Goal: Task Accomplishment & Management: Manage account settings

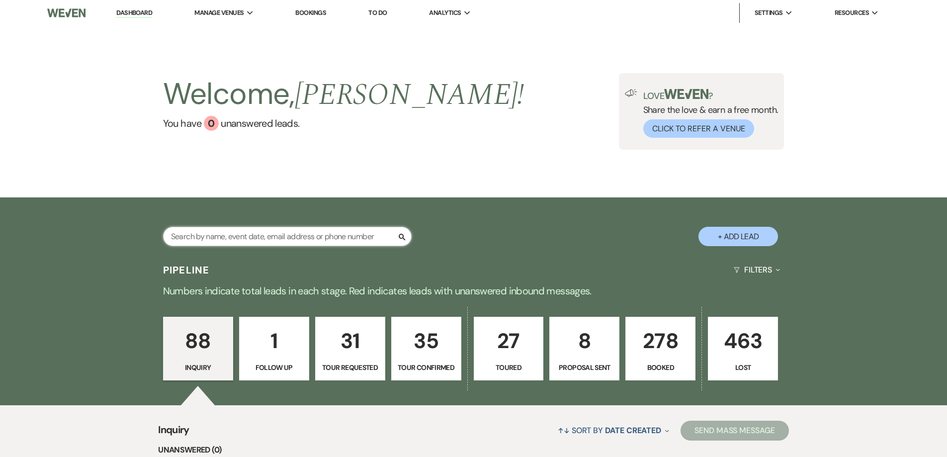
click at [196, 238] on input "text" at bounding box center [287, 236] width 249 height 19
type input "[PERSON_NAME]"
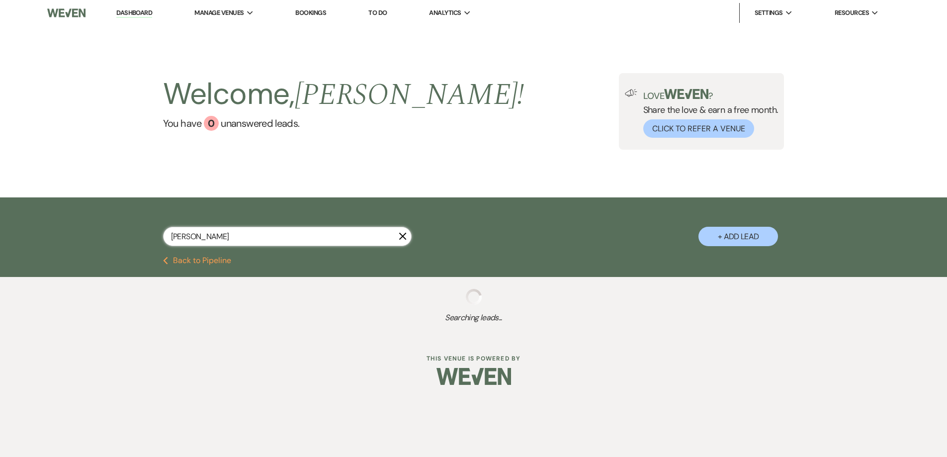
select select "8"
select select "5"
select select "8"
select select "5"
select select "8"
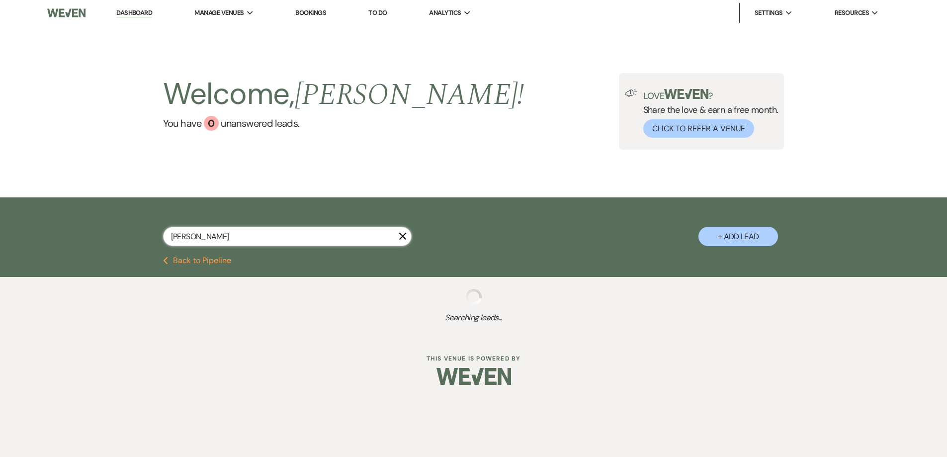
select select "5"
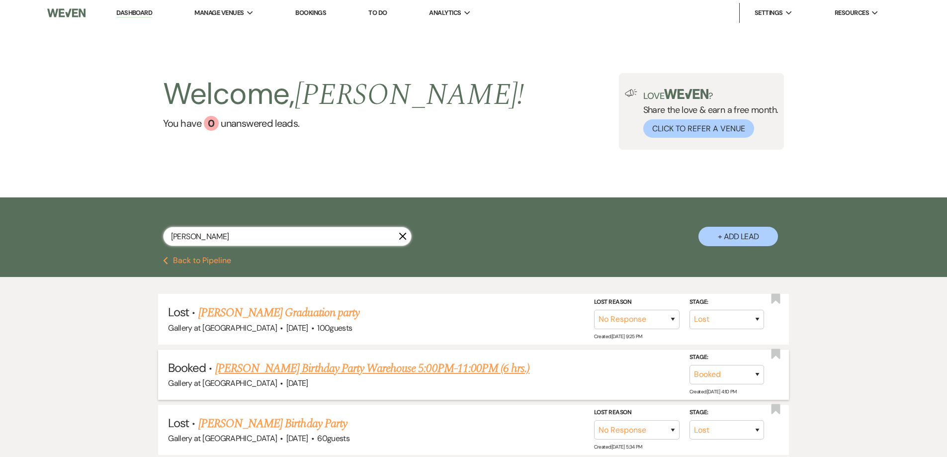
type input "[PERSON_NAME]"
click at [283, 371] on link "[PERSON_NAME] Birthday Party Warehouse 5:00PM-11:00PM (6 hrs.)" at bounding box center [372, 369] width 314 height 18
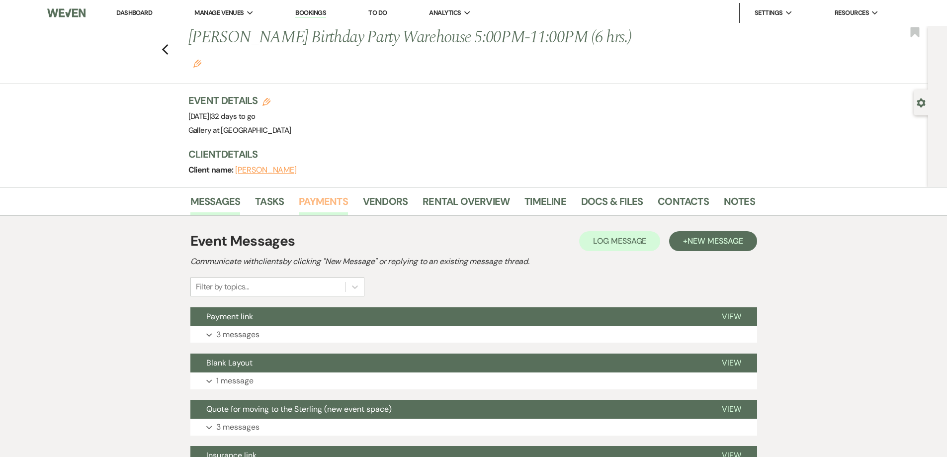
click at [342, 193] on link "Payments" at bounding box center [323, 204] width 49 height 22
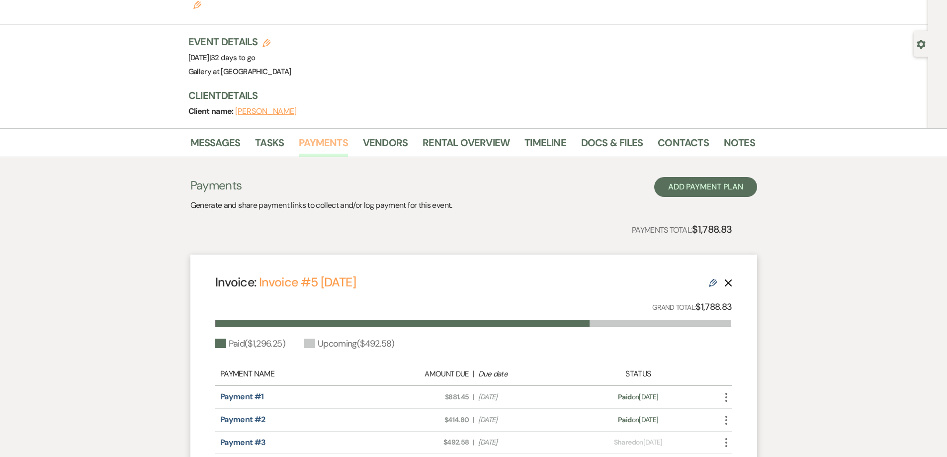
scroll to position [152, 0]
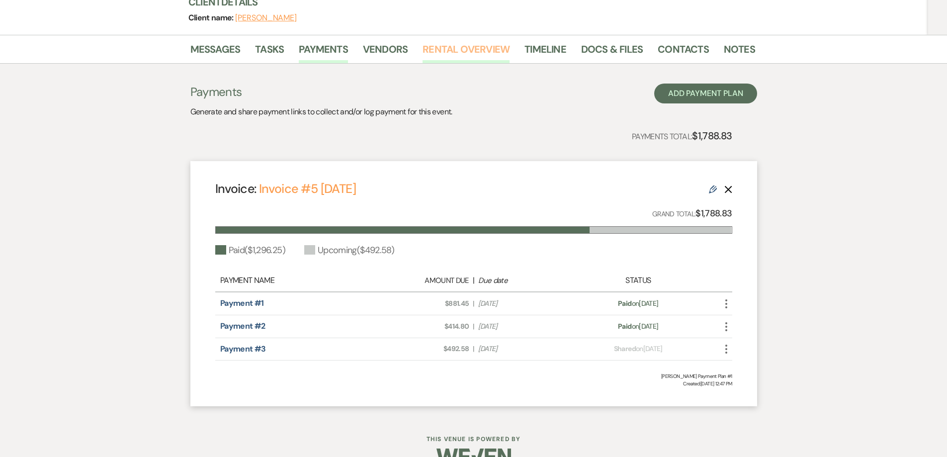
click at [469, 41] on link "Rental Overview" at bounding box center [466, 52] width 87 height 22
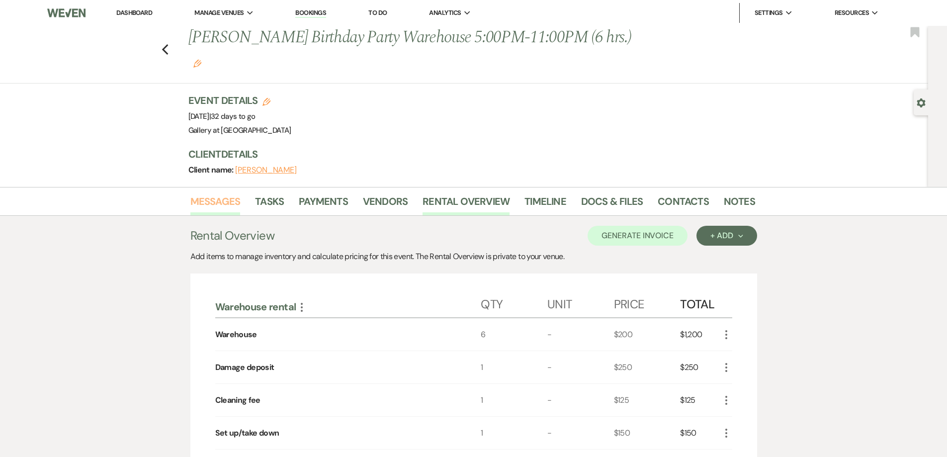
click at [217, 193] on link "Messages" at bounding box center [215, 204] width 50 height 22
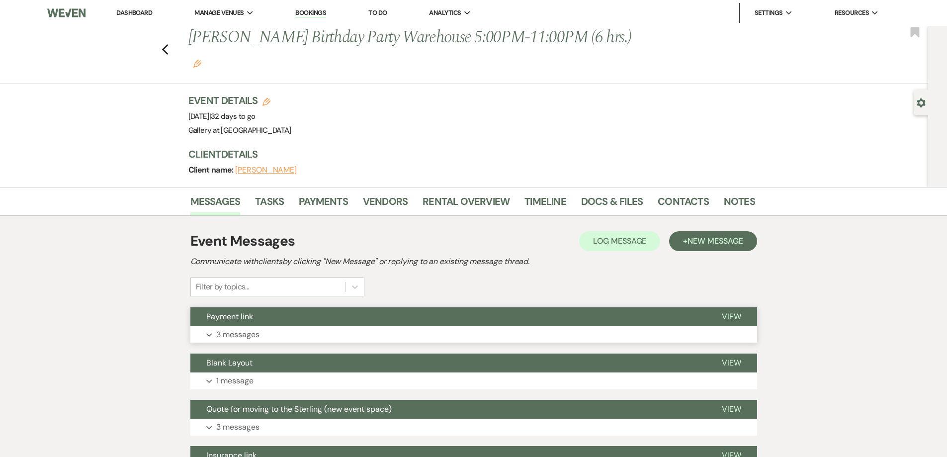
click at [284, 307] on button "Payment link" at bounding box center [448, 316] width 516 height 19
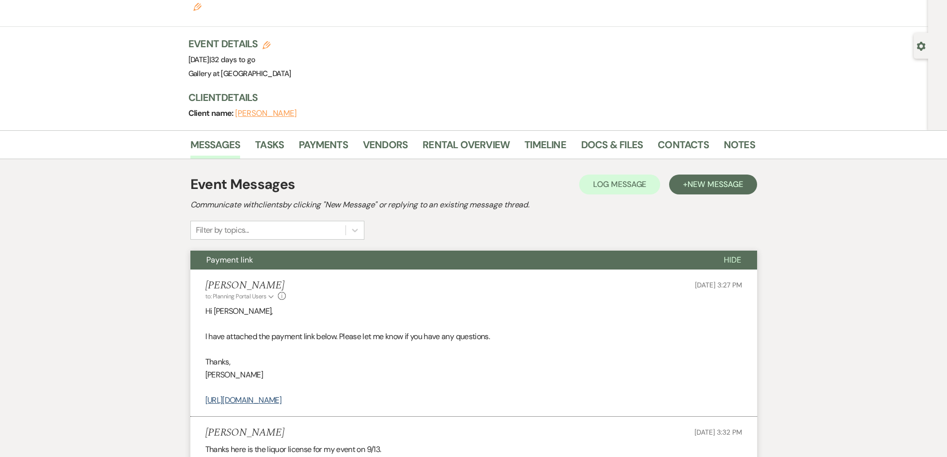
scroll to position [249, 0]
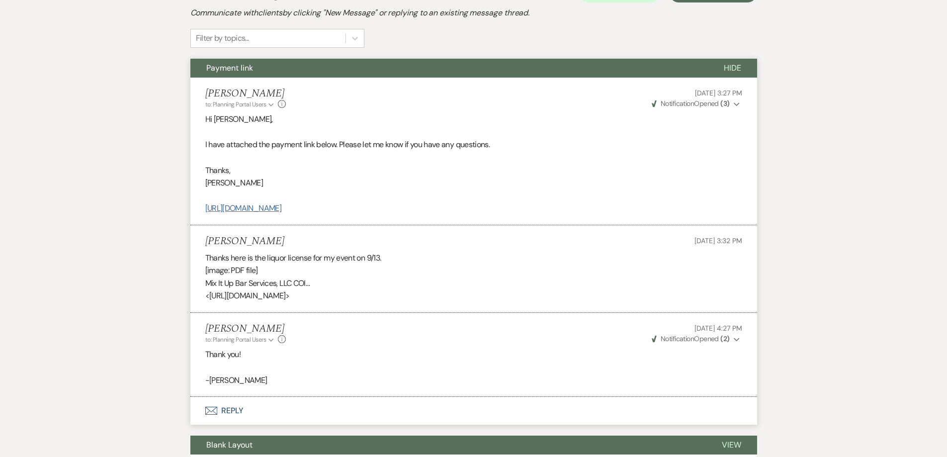
click at [281, 203] on link "[URL][DOMAIN_NAME]" at bounding box center [243, 208] width 76 height 10
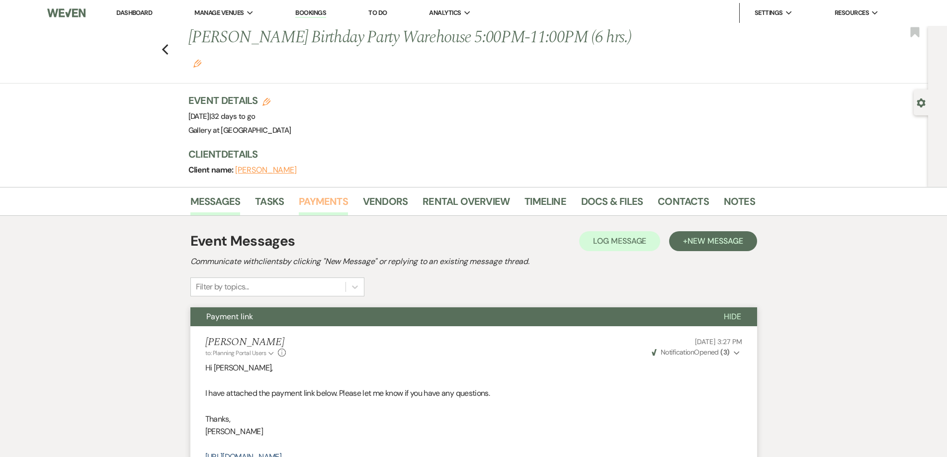
click at [332, 193] on link "Payments" at bounding box center [323, 204] width 49 height 22
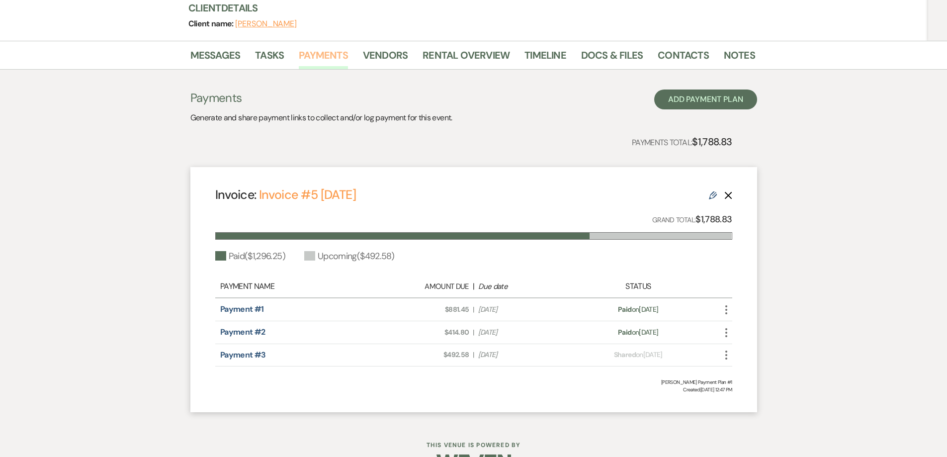
scroll to position [152, 0]
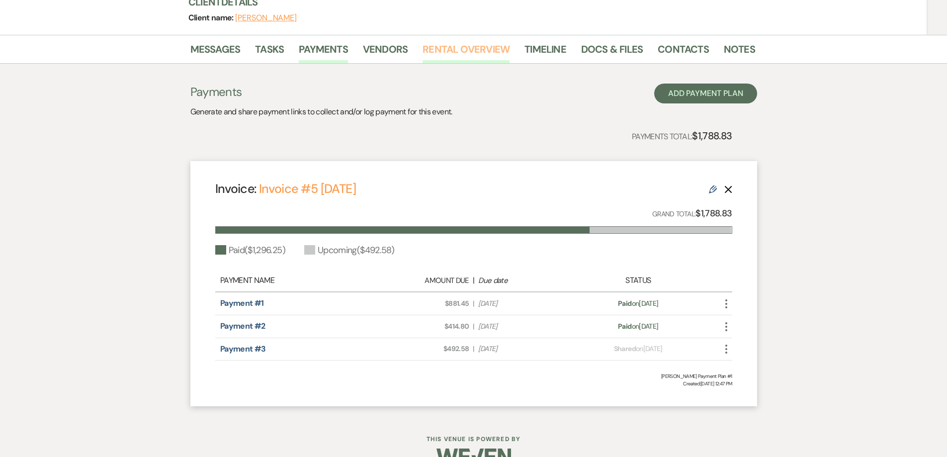
click at [446, 41] on link "Rental Overview" at bounding box center [466, 52] width 87 height 22
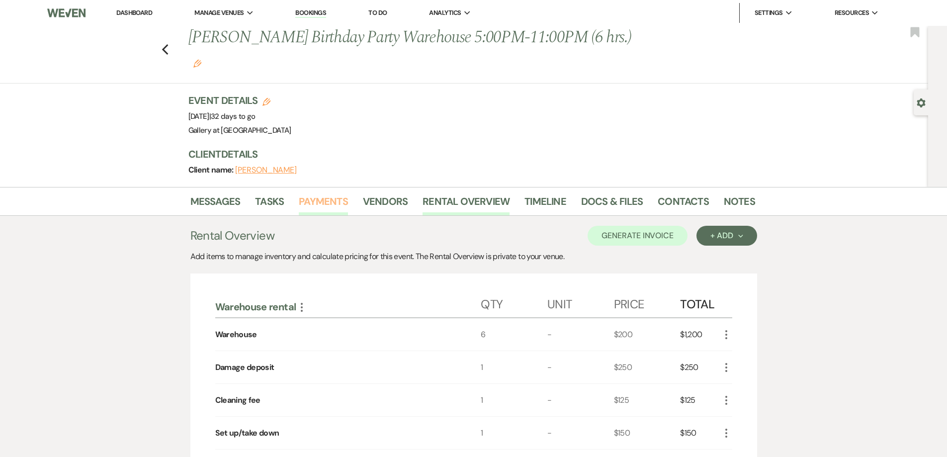
click at [325, 193] on link "Payments" at bounding box center [323, 204] width 49 height 22
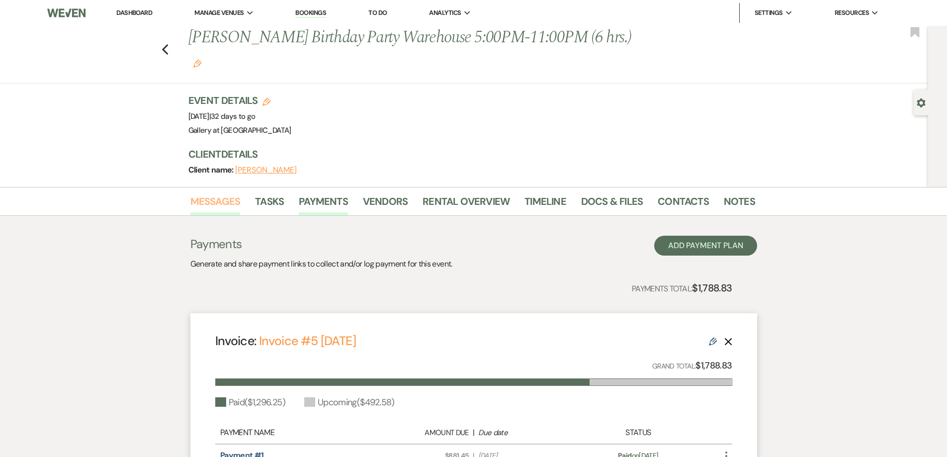
click at [227, 193] on link "Messages" at bounding box center [215, 204] width 50 height 22
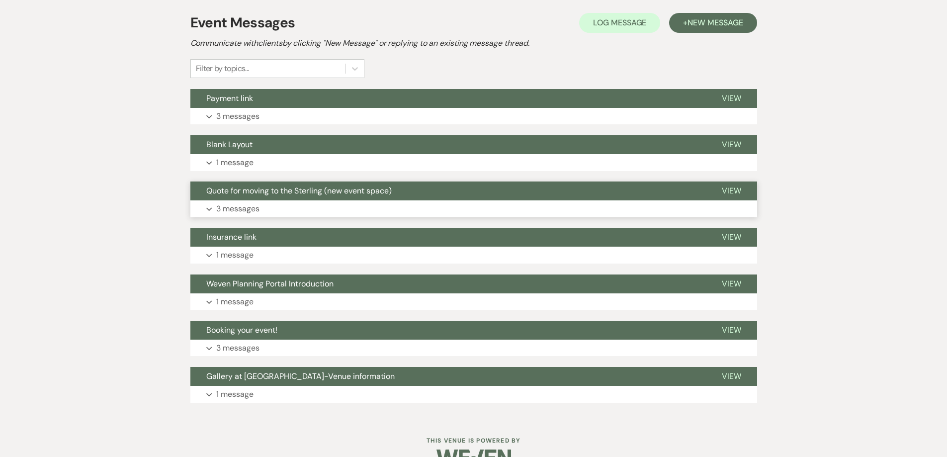
scroll to position [219, 0]
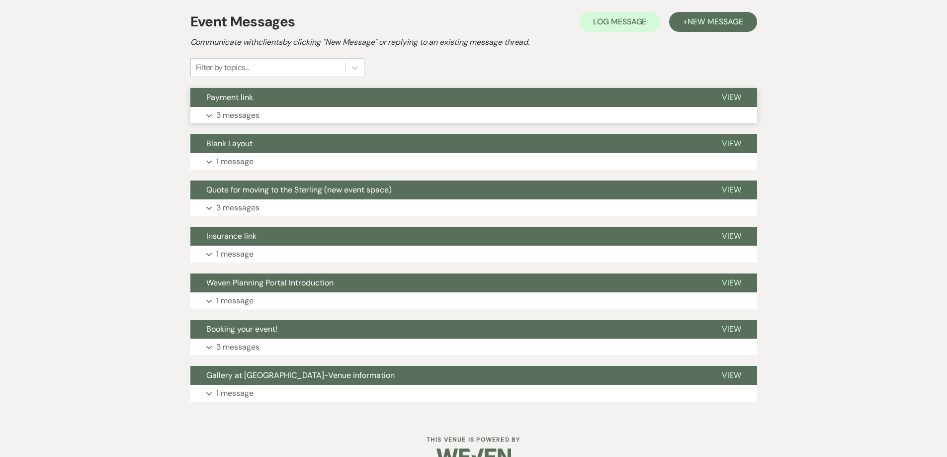
click at [255, 88] on button "Payment link" at bounding box center [448, 97] width 516 height 19
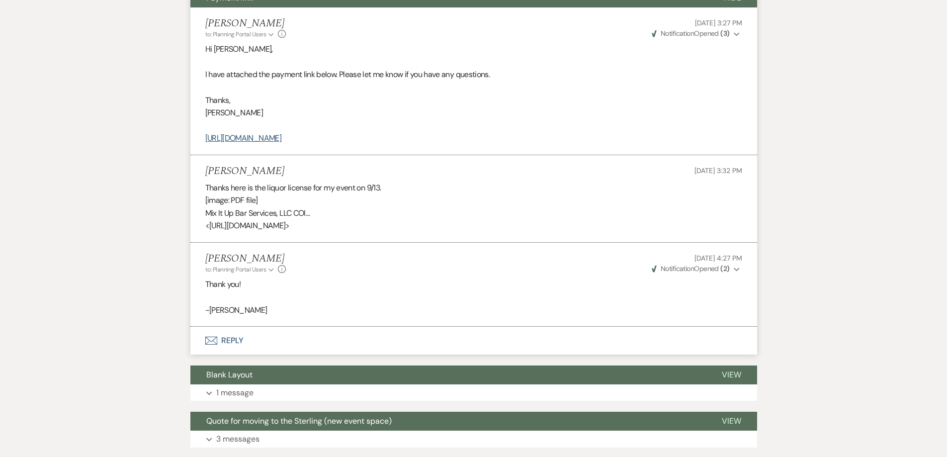
scroll to position [120, 0]
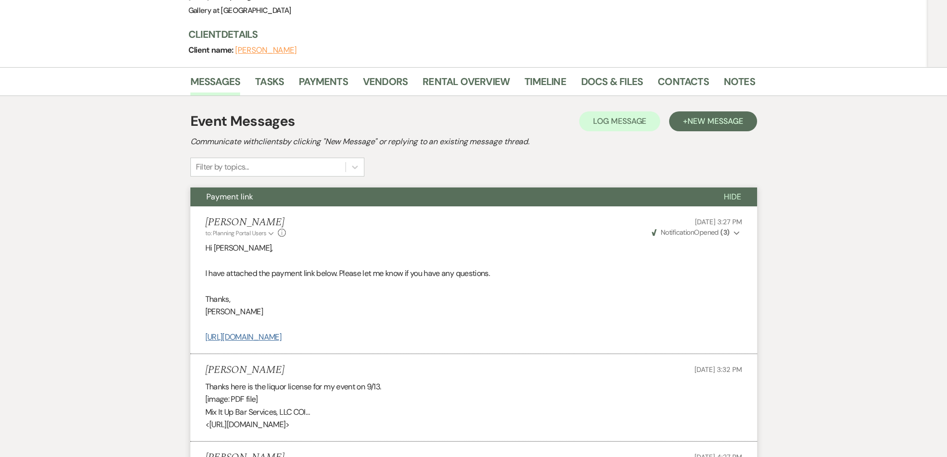
click at [281, 332] on link "[URL][DOMAIN_NAME]" at bounding box center [243, 337] width 76 height 10
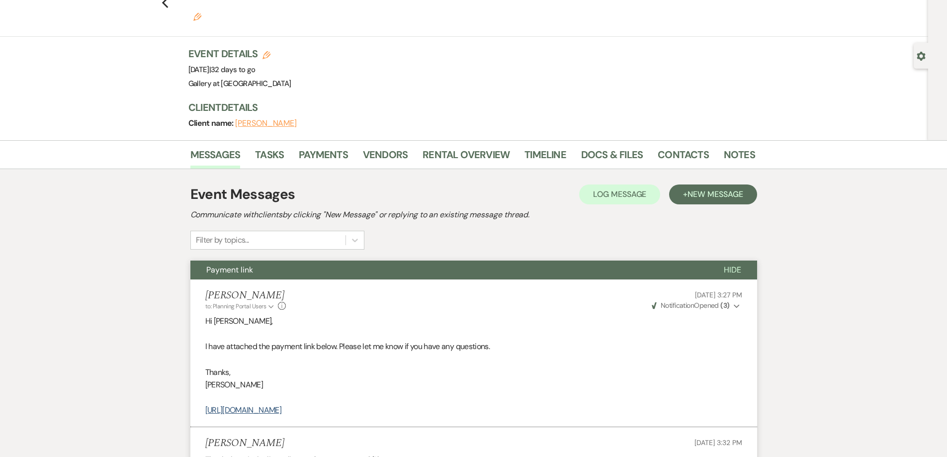
scroll to position [0, 0]
